Goal: Find specific page/section: Find specific page/section

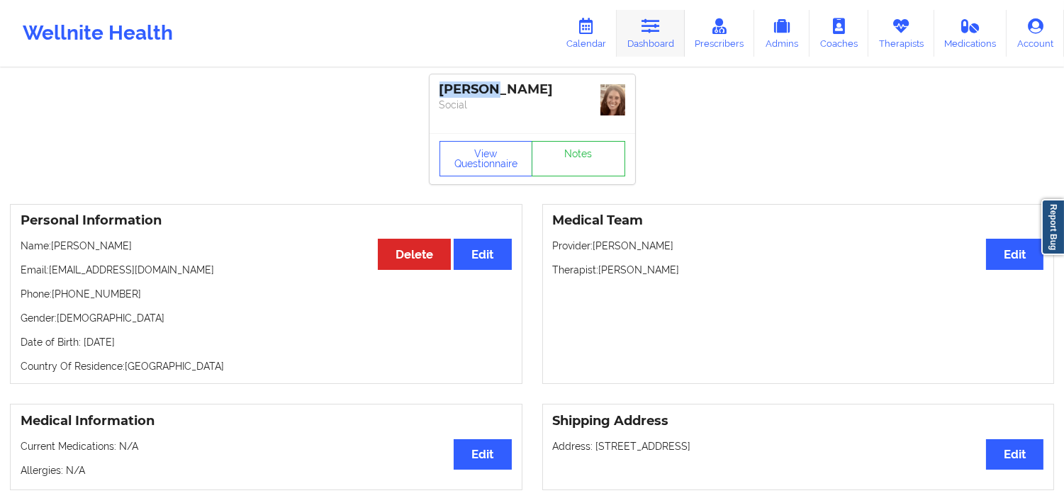
click at [635, 23] on link "Dashboard" at bounding box center [651, 33] width 68 height 47
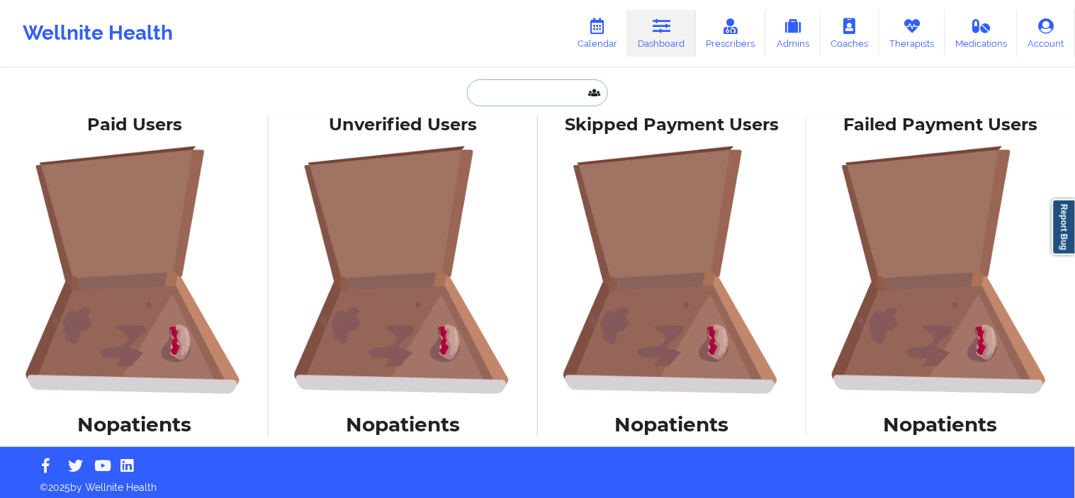
click at [540, 98] on input "text" at bounding box center [537, 92] width 140 height 27
paste input "[PERSON_NAME]"
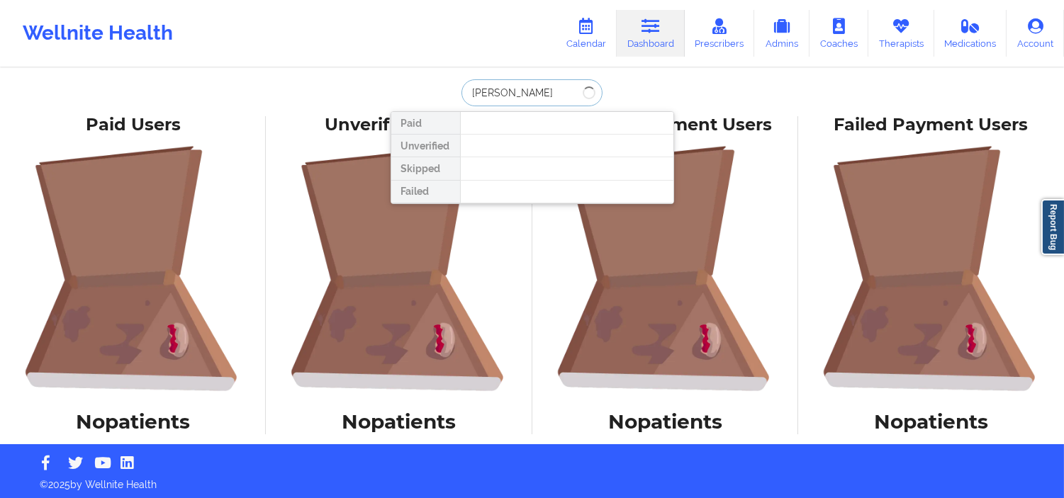
type input "[PERSON_NAME]"
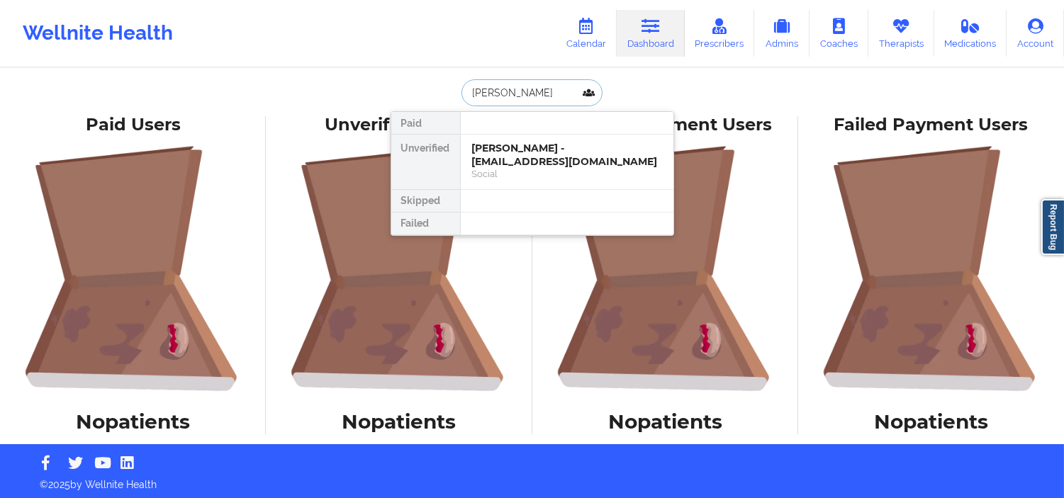
click at [558, 88] on input "[PERSON_NAME]" at bounding box center [532, 92] width 140 height 27
click at [541, 170] on div "Social" at bounding box center [567, 174] width 190 height 12
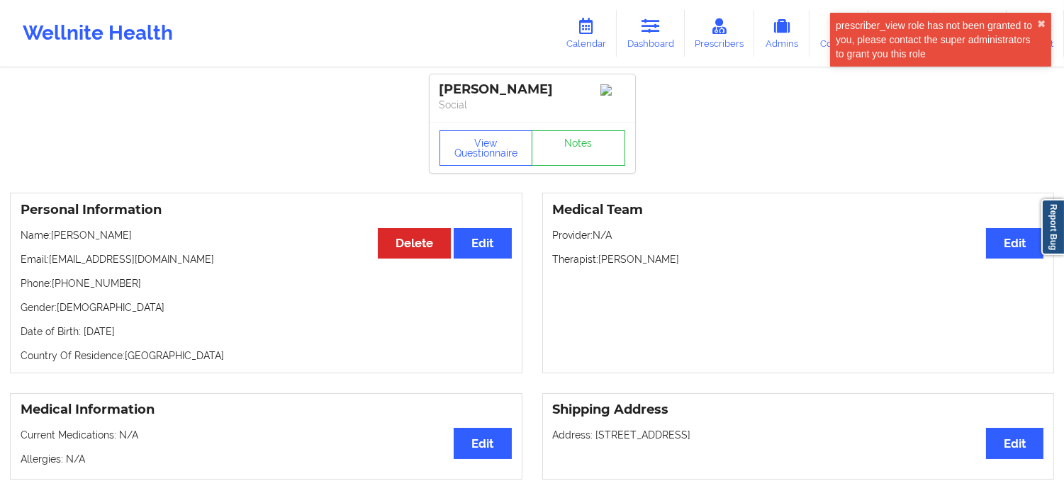
click at [518, 86] on div "[PERSON_NAME]" at bounding box center [533, 90] width 186 height 16
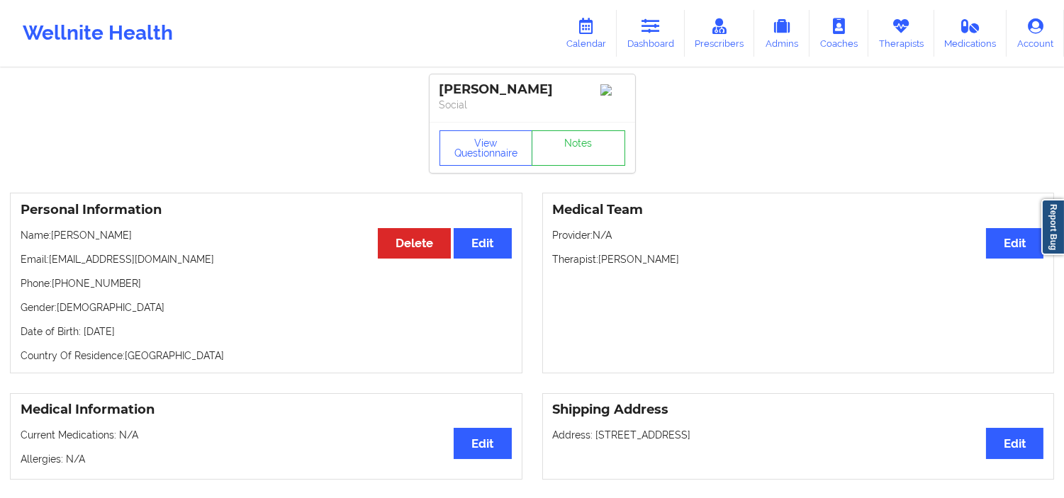
copy div "[PERSON_NAME]"
click at [644, 33] on icon at bounding box center [651, 26] width 18 height 16
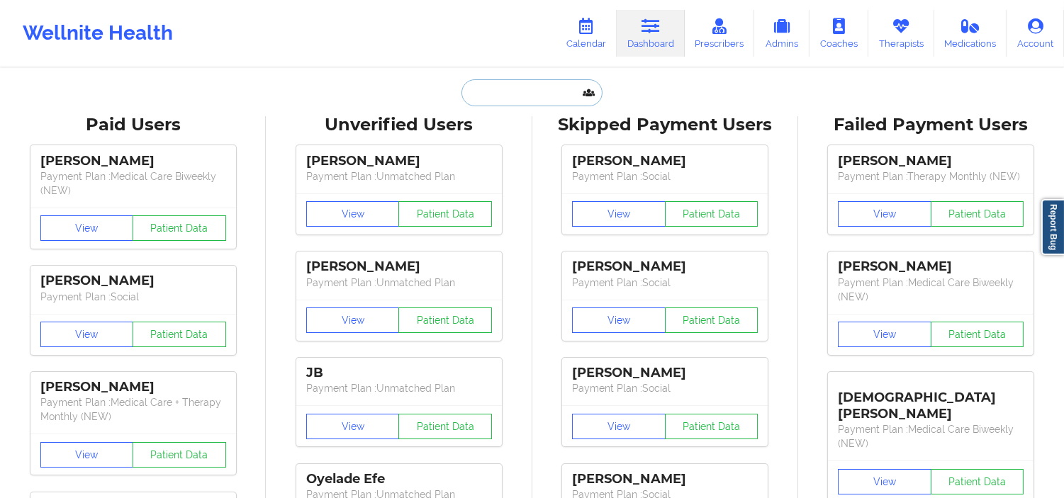
click at [530, 85] on input "text" at bounding box center [532, 92] width 140 height 27
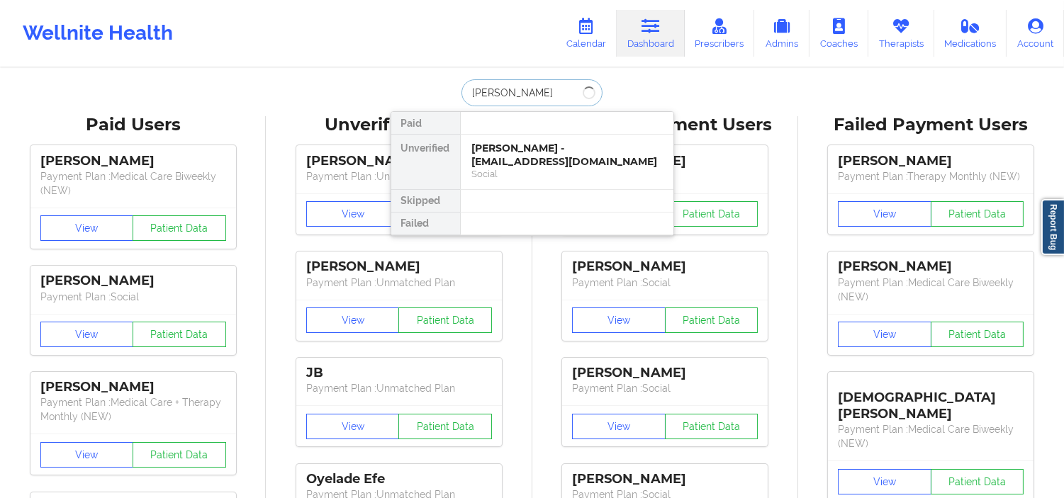
type input "[PERSON_NAME] di"
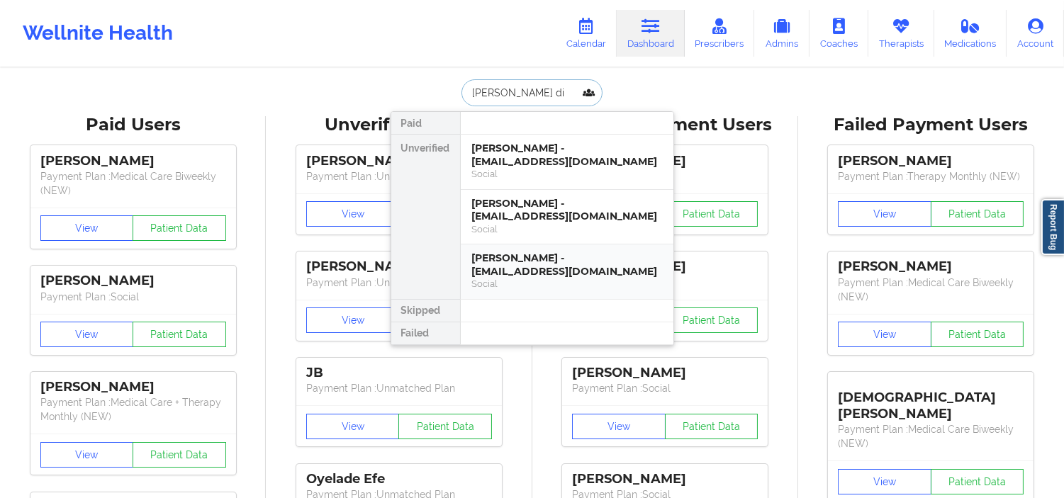
click at [564, 284] on div "Social" at bounding box center [567, 284] width 190 height 12
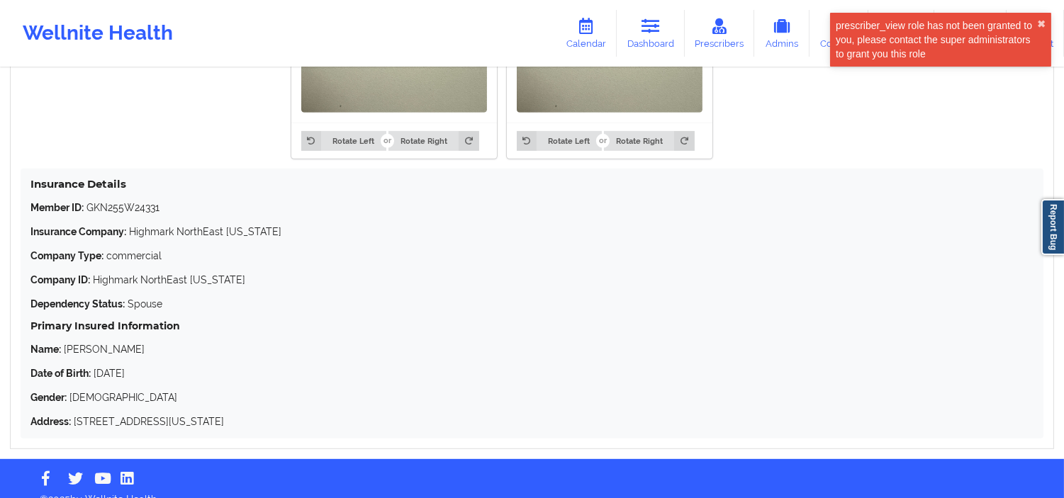
scroll to position [1251, 0]
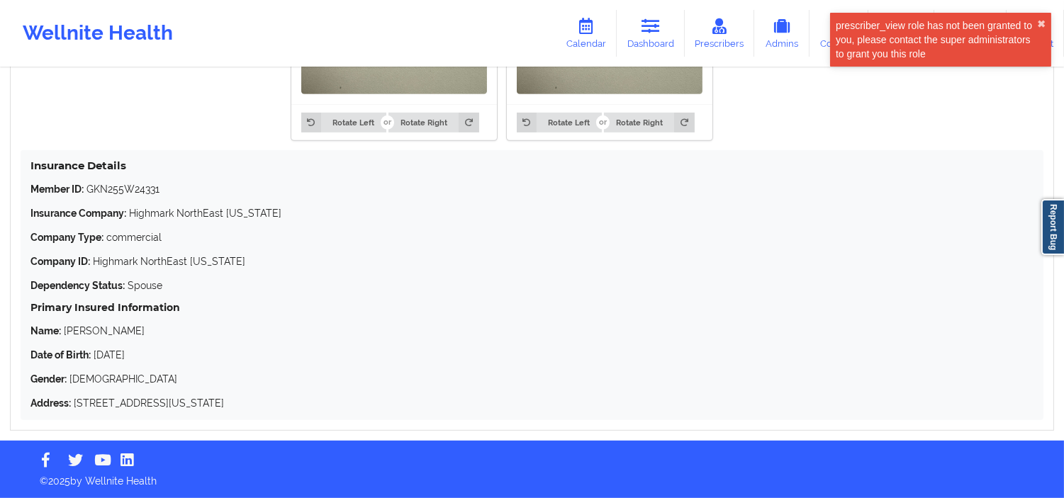
click at [140, 186] on p "Member ID: GKN255W24331" at bounding box center [531, 189] width 1003 height 14
copy p "GKN255W24331"
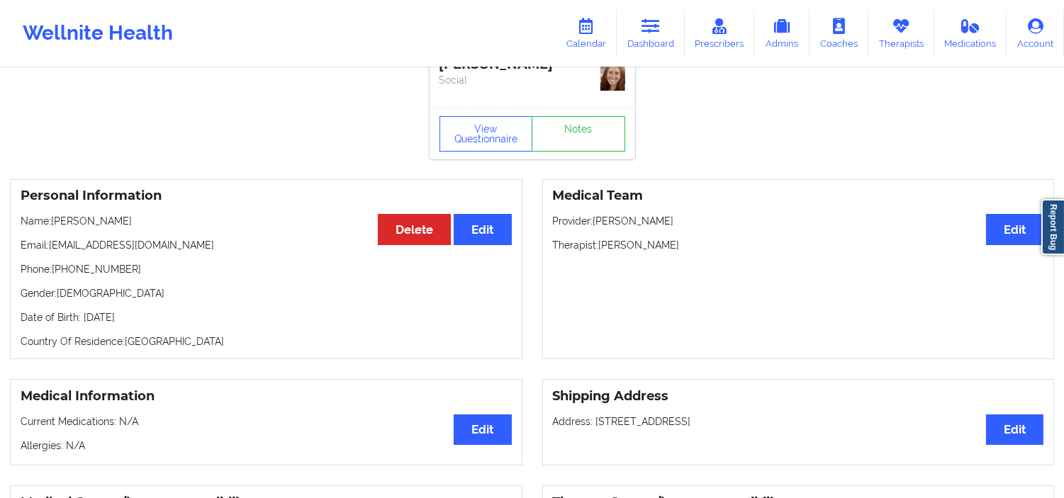
scroll to position [0, 0]
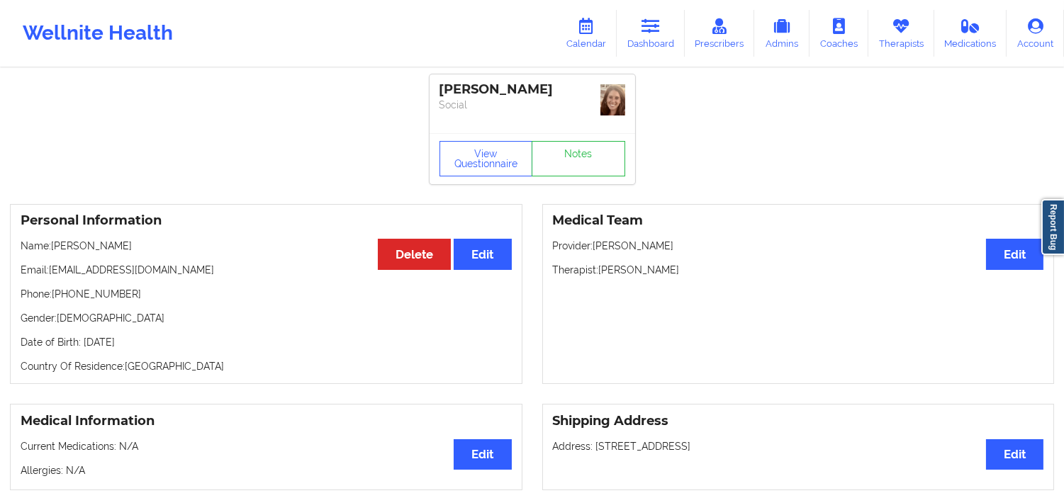
click at [71, 246] on p "Name: [PERSON_NAME]" at bounding box center [266, 246] width 491 height 14
copy p "[PERSON_NAME]"
click at [660, 31] on icon at bounding box center [651, 26] width 18 height 16
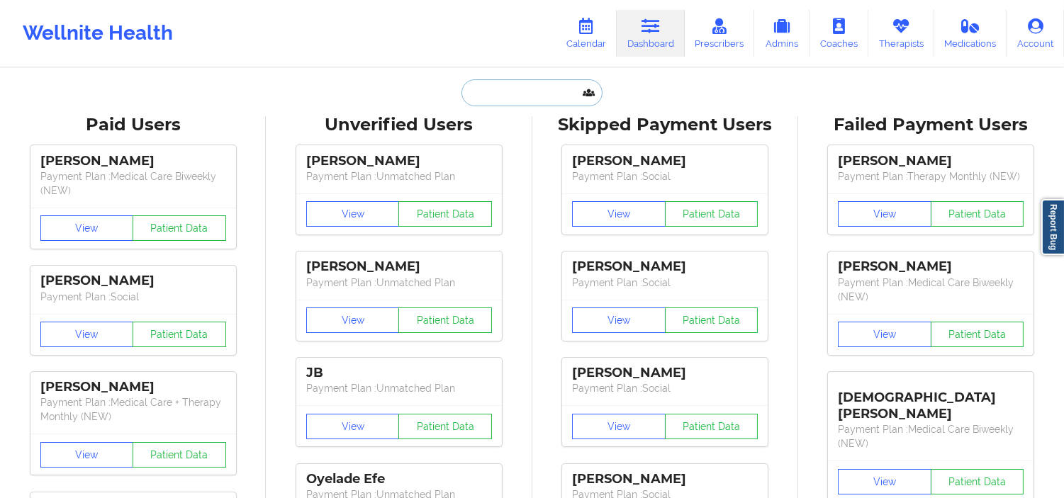
paste input "[PERSON_NAME]"
type input "[PERSON_NAME]"
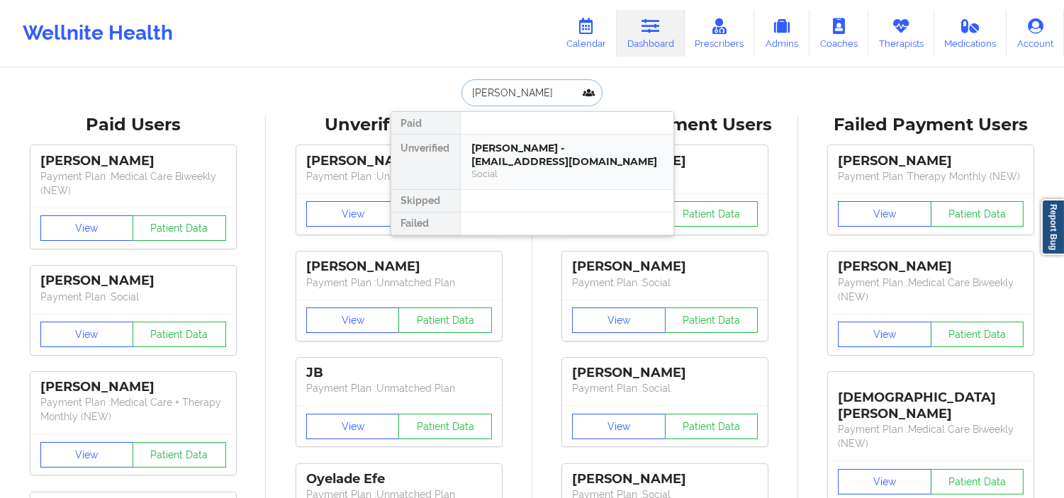
click at [580, 159] on div "[PERSON_NAME] - [EMAIL_ADDRESS][DOMAIN_NAME]" at bounding box center [567, 155] width 190 height 26
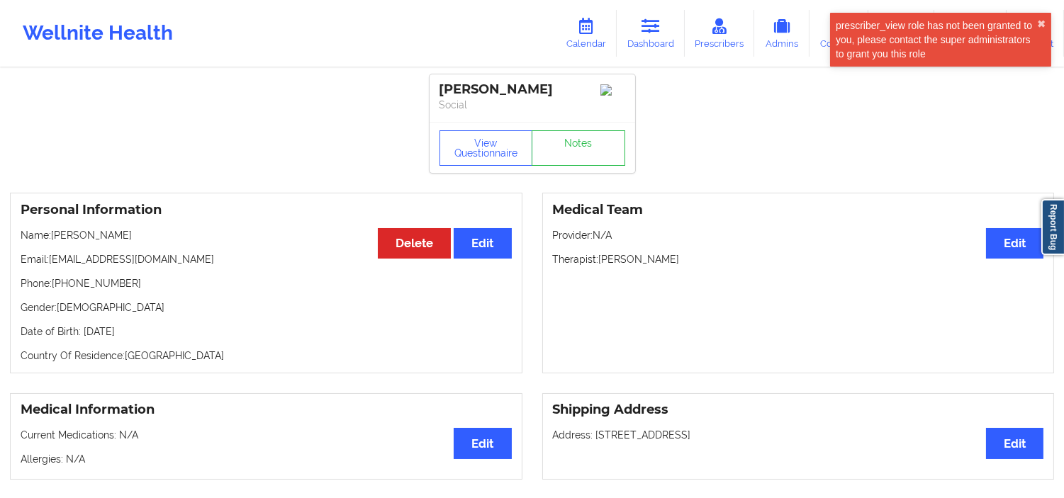
click at [509, 83] on div "[PERSON_NAME]" at bounding box center [533, 90] width 186 height 16
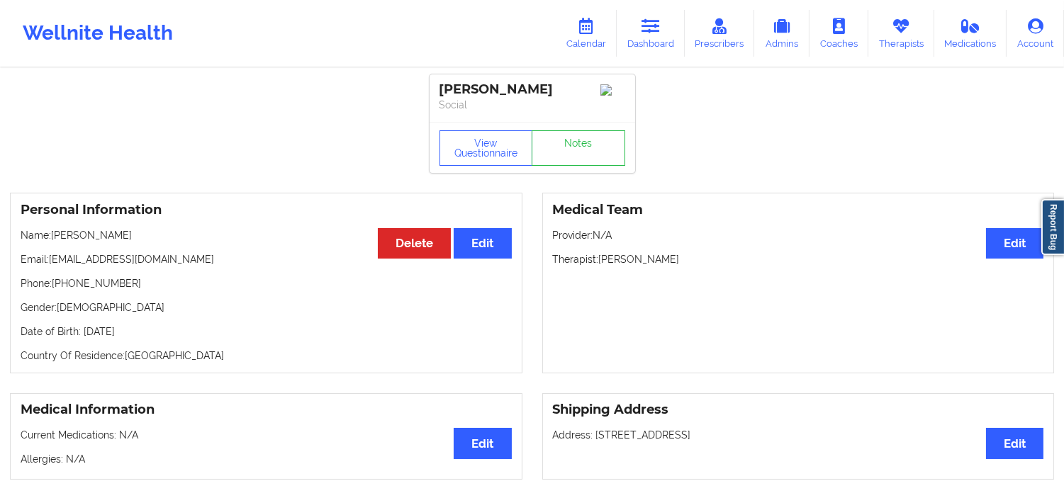
copy div "[PERSON_NAME]"
click at [481, 93] on div "[PERSON_NAME]" at bounding box center [533, 90] width 186 height 16
copy div "[PERSON_NAME]"
